Goal: Navigation & Orientation: Find specific page/section

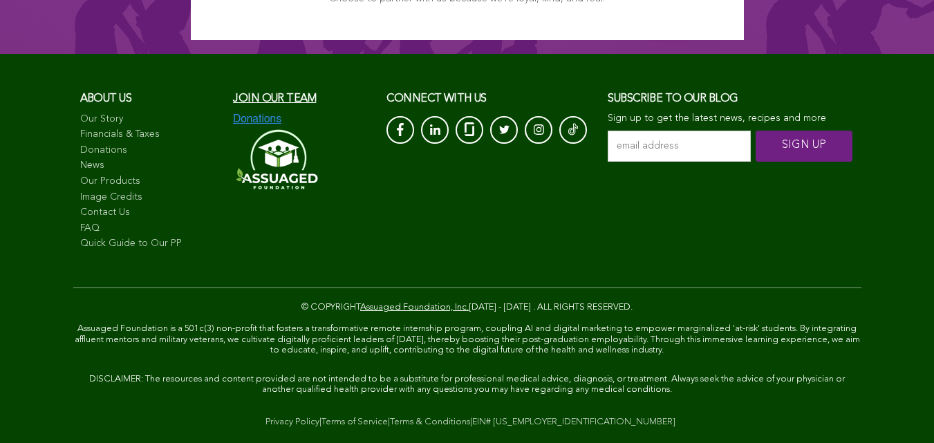
scroll to position [8694, 0]
click at [84, 198] on link "Image Credits" at bounding box center [150, 198] width 140 height 14
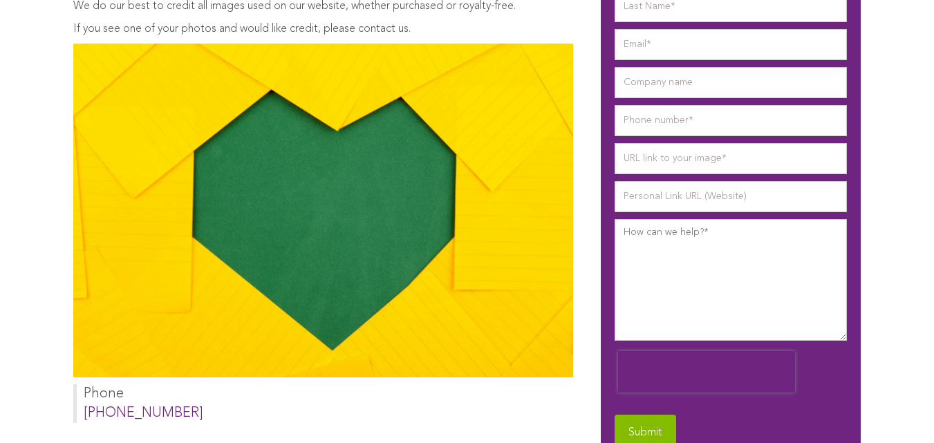
scroll to position [104, 0]
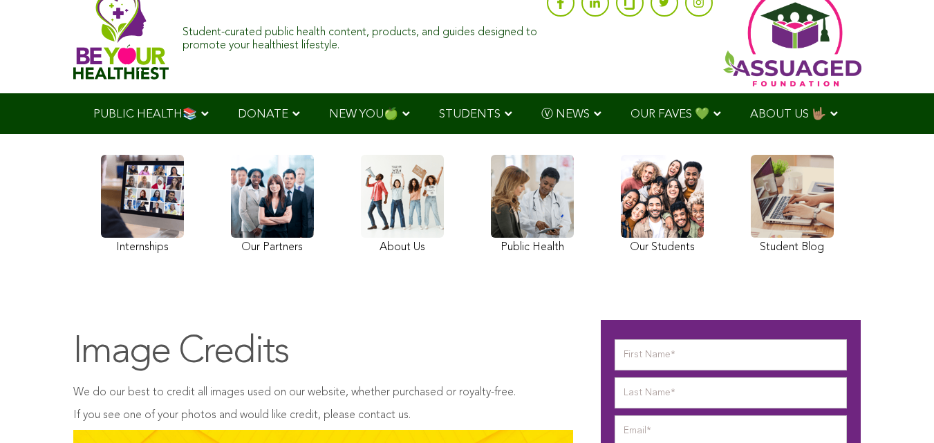
click at [616, 105] on link "OUR FAVES 💚" at bounding box center [676, 113] width 120 height 41
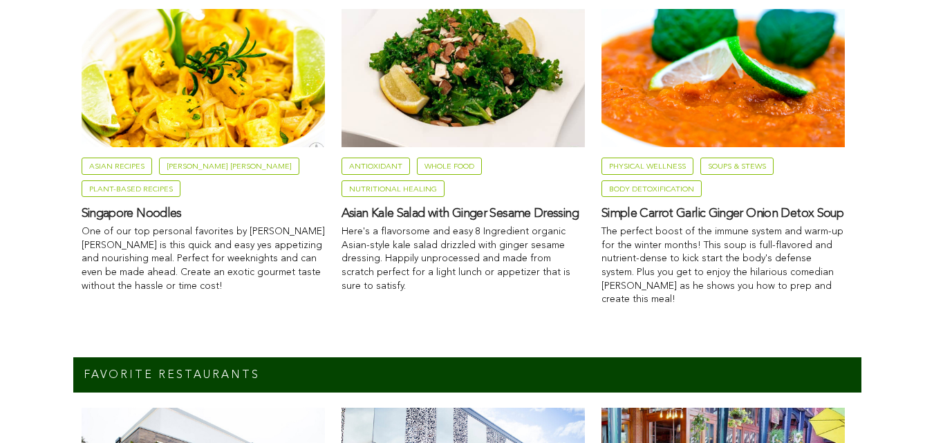
scroll to position [839, 0]
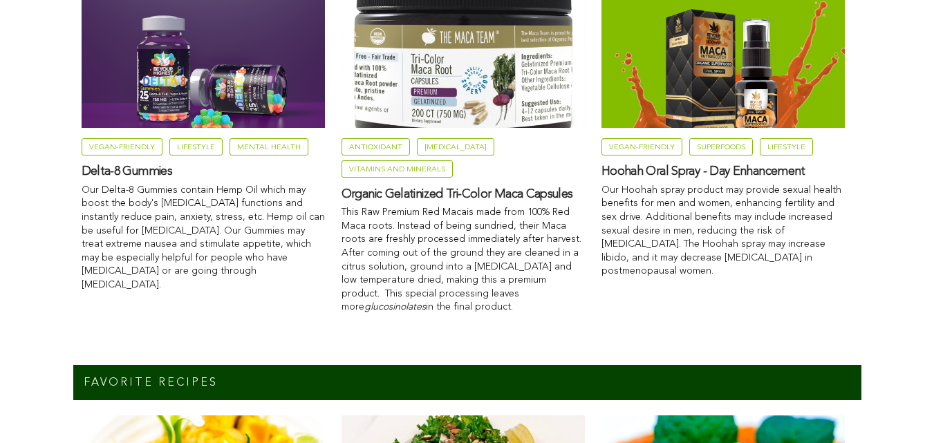
click at [82, 156] on link "Vegan-Friendly" at bounding box center [122, 146] width 81 height 17
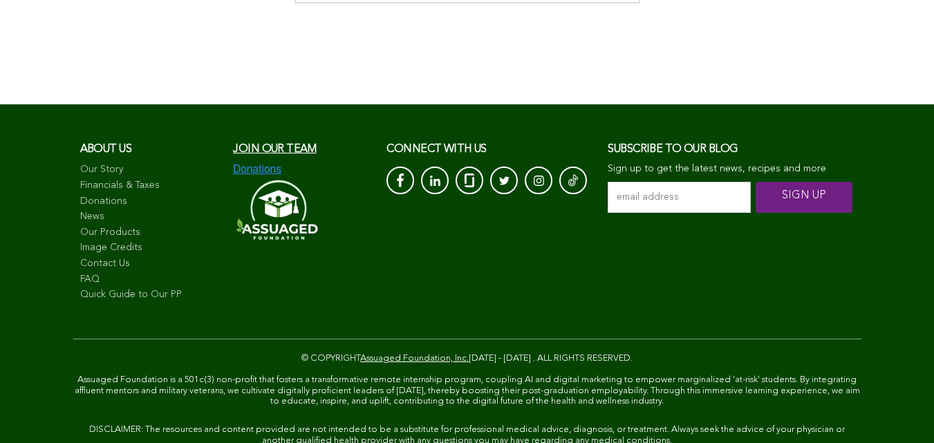
scroll to position [746, 0]
